Goal: Check status: Check status

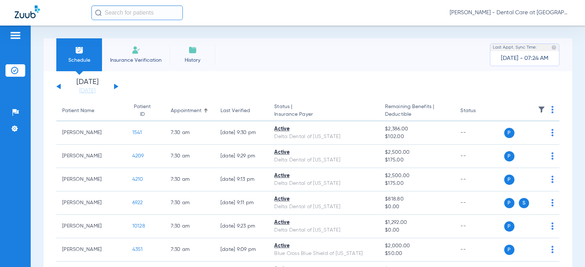
click at [131, 13] on input "text" at bounding box center [136, 12] width 91 height 15
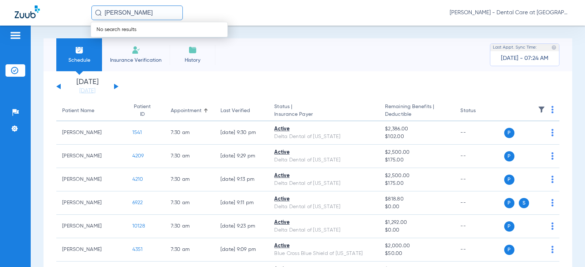
click at [148, 14] on input "[PERSON_NAME]" at bounding box center [136, 12] width 91 height 15
click at [144, 14] on input "[PERSON_NAME]" at bounding box center [136, 12] width 91 height 15
type input "h"
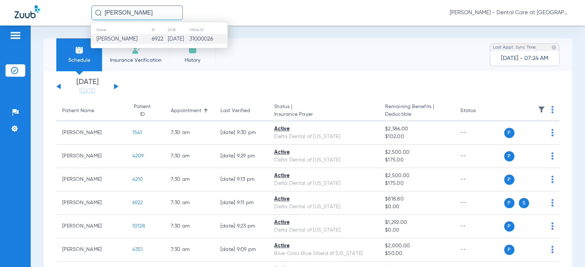
click at [167, 43] on td "[DATE]" at bounding box center [178, 39] width 22 height 10
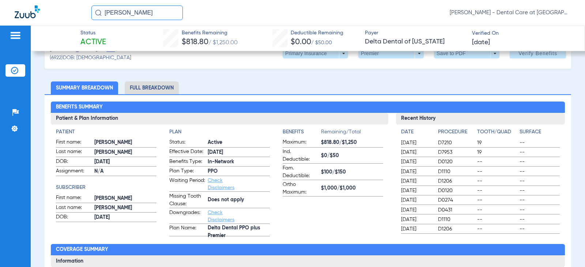
scroll to position [37, 0]
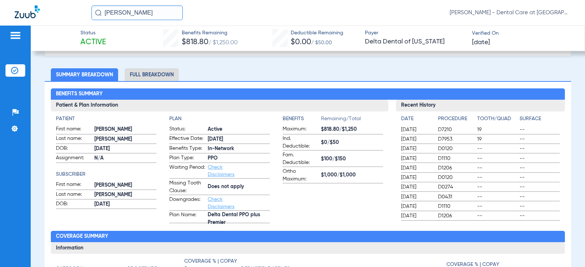
click at [160, 8] on input "[PERSON_NAME]" at bounding box center [136, 12] width 91 height 15
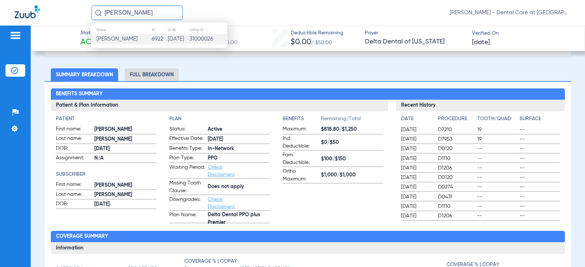
click at [160, 8] on input "[PERSON_NAME]" at bounding box center [136, 12] width 91 height 15
type input "[PERSON_NAME]"
click at [171, 36] on td "[DATE]" at bounding box center [181, 39] width 20 height 10
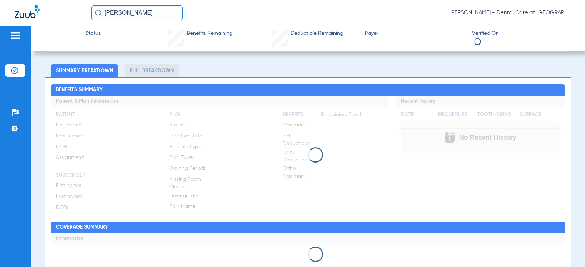
scroll to position [37, 0]
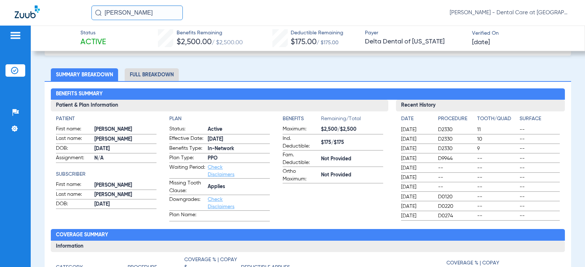
drag, startPoint x: 146, startPoint y: 10, endPoint x: 62, endPoint y: 10, distance: 84.4
click at [62, 10] on div "[PERSON_NAME] [PERSON_NAME] - Dental Care at [GEOGRAPHIC_DATA]" at bounding box center [292, 13] width 585 height 26
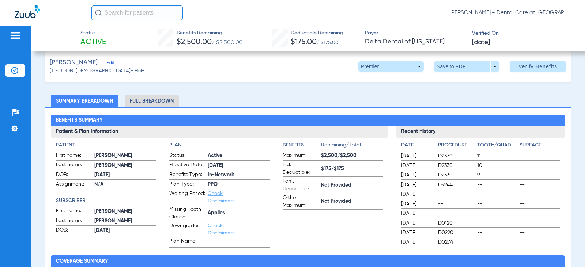
scroll to position [0, 0]
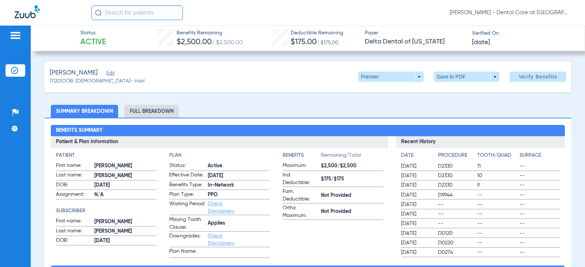
click at [138, 9] on input "text" at bounding box center [136, 12] width 91 height 15
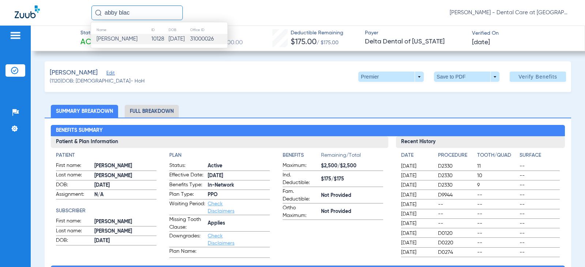
click at [168, 39] on td "[DATE]" at bounding box center [179, 39] width 22 height 10
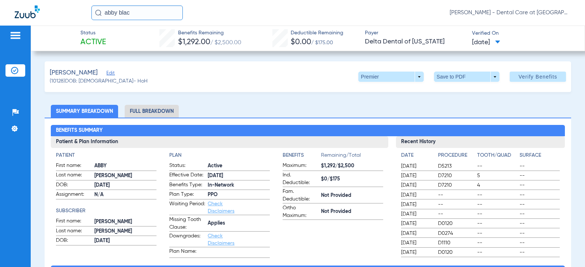
drag, startPoint x: 141, startPoint y: 14, endPoint x: 95, endPoint y: 13, distance: 46.0
click at [95, 13] on div "abby blac" at bounding box center [136, 12] width 91 height 15
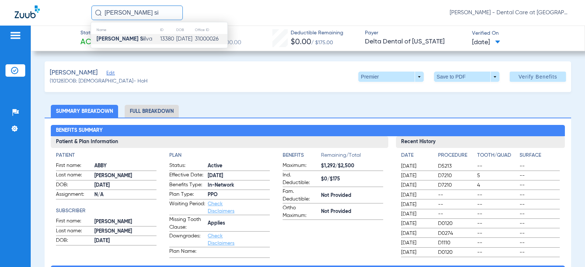
type input "[PERSON_NAME] si"
click at [121, 41] on span "[PERSON_NAME] Si lva" at bounding box center [124, 38] width 56 height 5
